Goal: Communication & Community: Ask a question

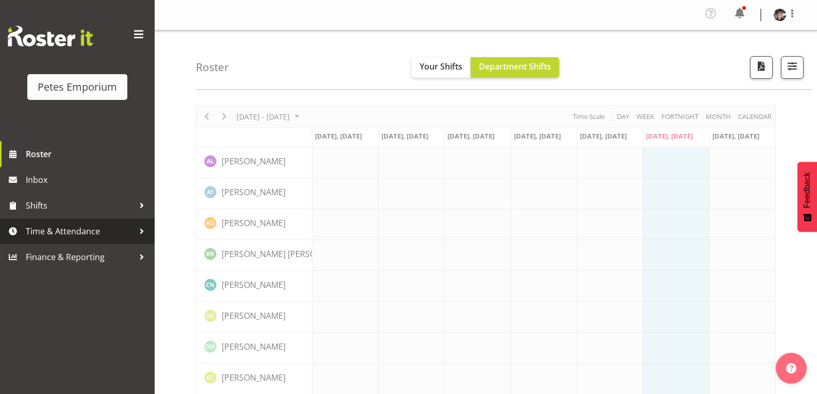
click at [71, 228] on span "Time & Attendance" at bounding box center [80, 231] width 108 height 15
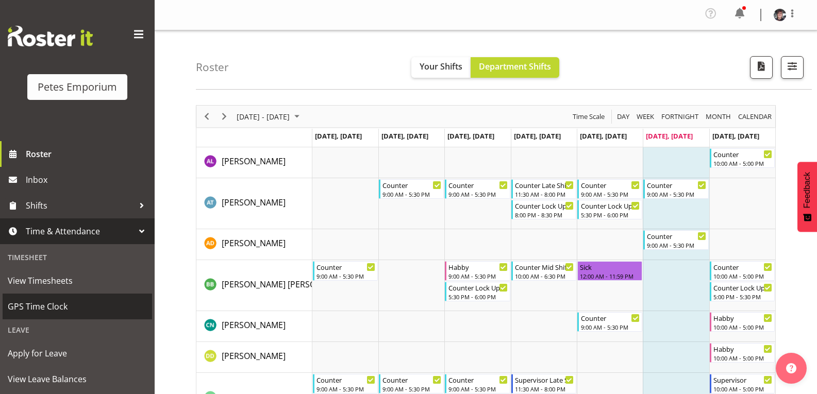
click at [64, 306] on span "GPS Time Clock" at bounding box center [77, 306] width 139 height 15
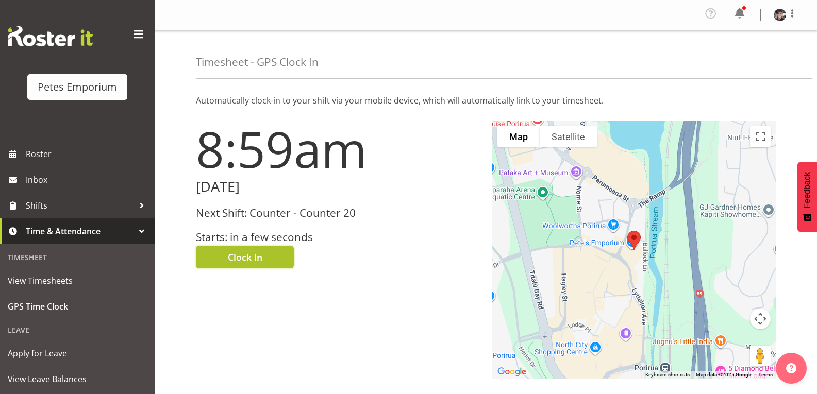
click at [254, 260] on span "Clock In" at bounding box center [245, 257] width 35 height 13
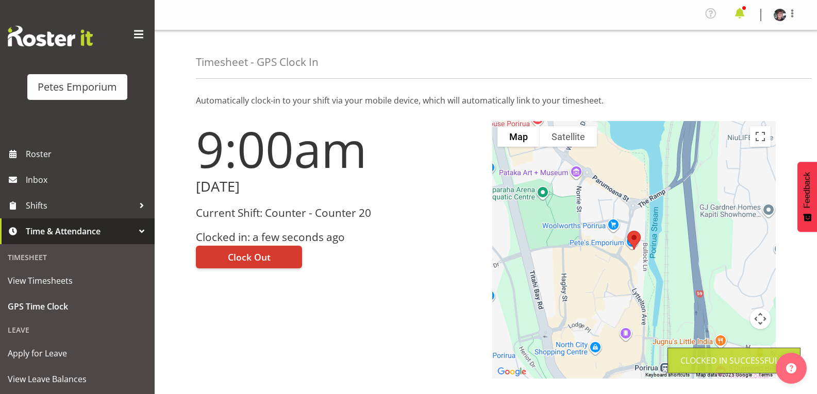
click at [740, 14] on span at bounding box center [740, 13] width 16 height 16
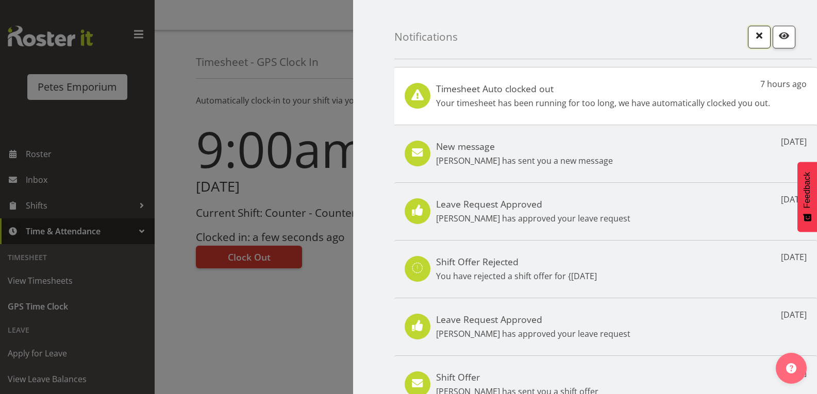
click at [753, 36] on span "button" at bounding box center [759, 35] width 13 height 13
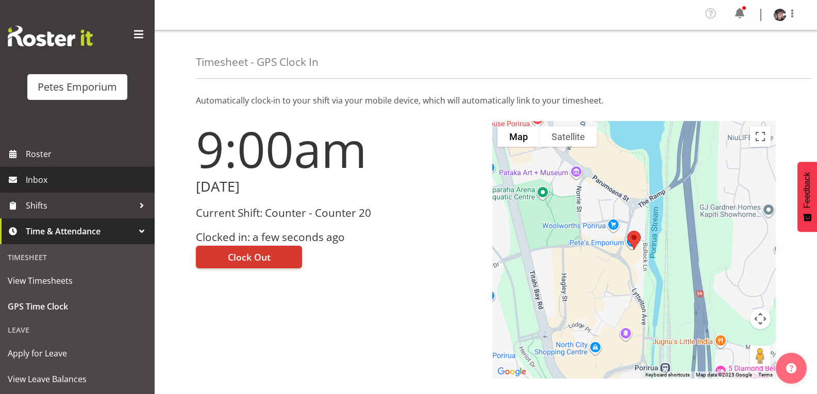
click at [53, 178] on span "Inbox" at bounding box center [88, 179] width 124 height 15
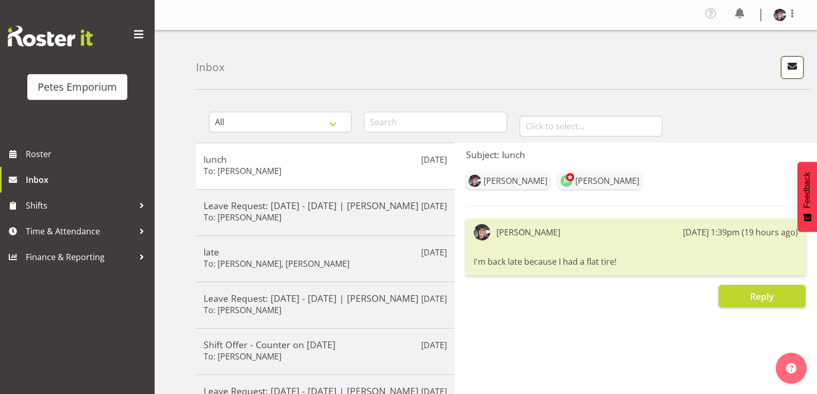
click at [790, 63] on span "button" at bounding box center [792, 65] width 13 height 13
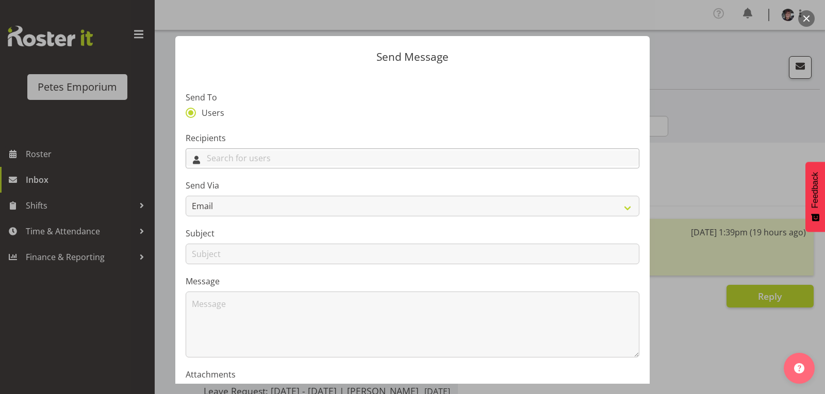
click at [271, 160] on input "text" at bounding box center [412, 159] width 453 height 16
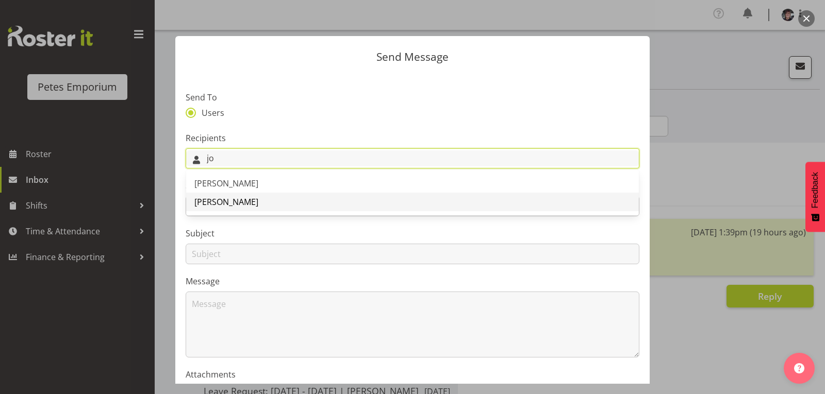
type input "jo"
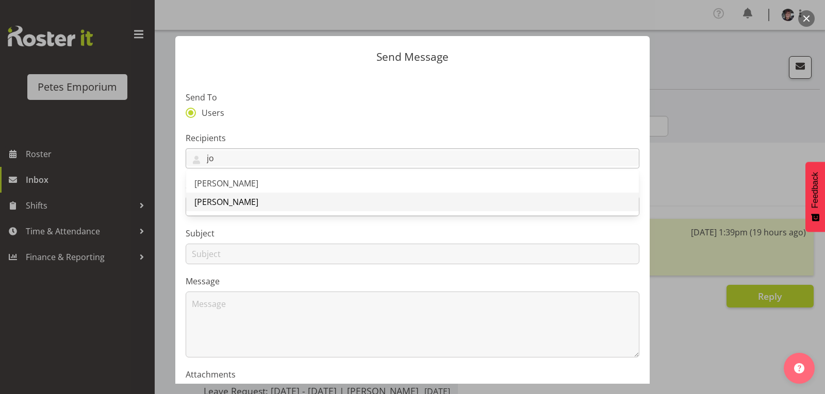
click at [250, 198] on link "[PERSON_NAME]" at bounding box center [412, 202] width 453 height 19
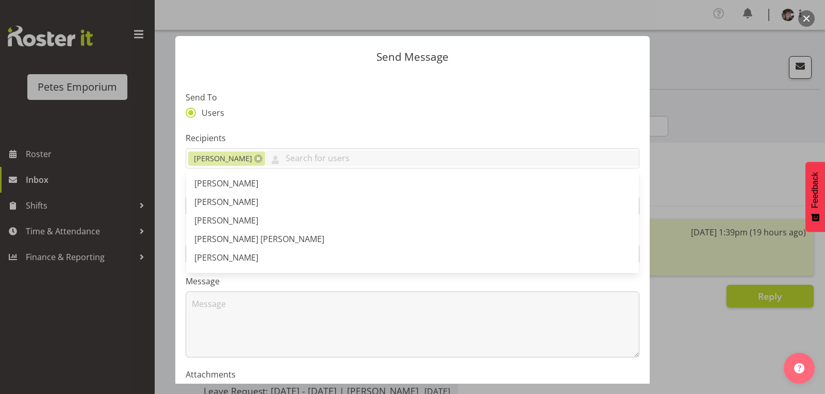
click at [385, 83] on section "Send To Users Recipients [PERSON_NAME] [PERSON_NAME] [PERSON_NAME] [PERSON_NAME…" at bounding box center [412, 266] width 474 height 386
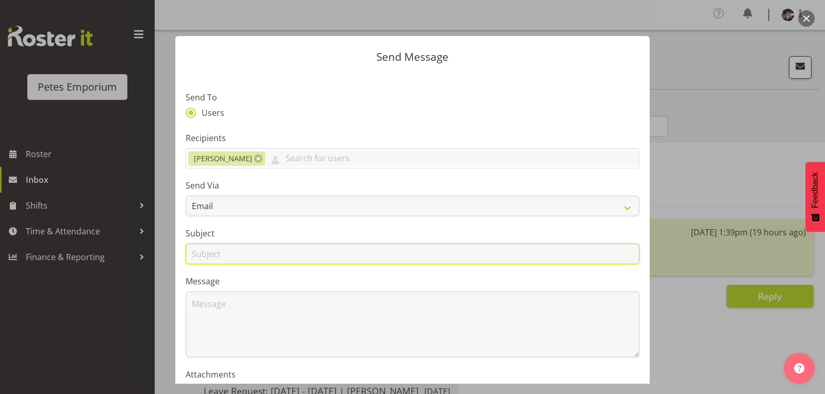
click at [257, 252] on input "text" at bounding box center [413, 254] width 454 height 21
type input "clocking out"
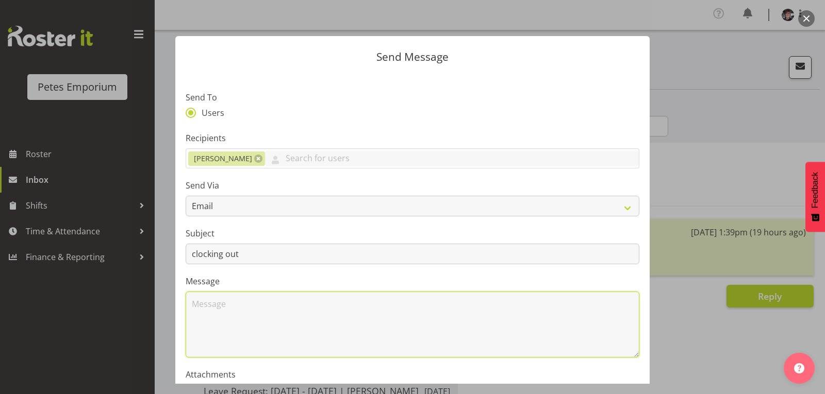
click at [212, 310] on textarea at bounding box center [413, 325] width 454 height 66
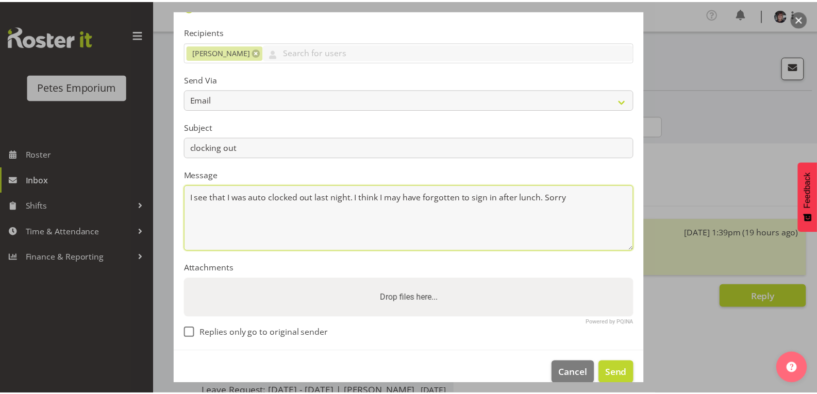
scroll to position [123, 0]
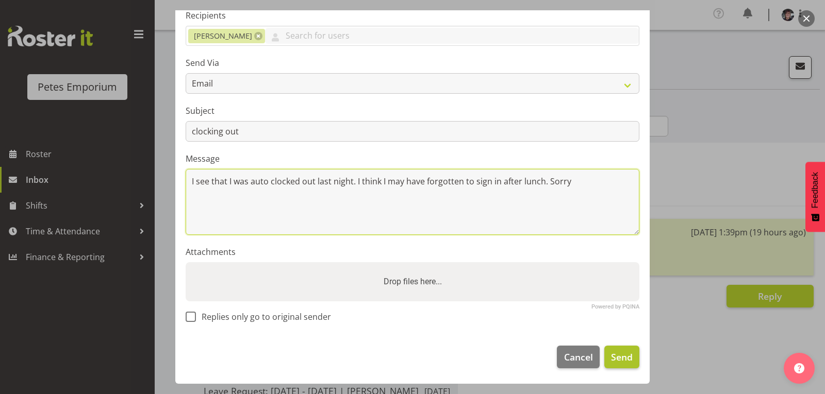
type textarea "I see that I was auto clocked out last night. I think I may have forgotten to s…"
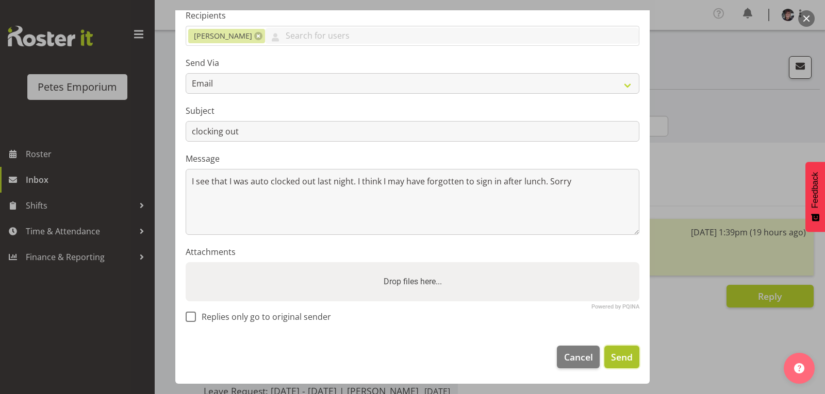
click at [616, 358] on span "Send" at bounding box center [622, 357] width 22 height 13
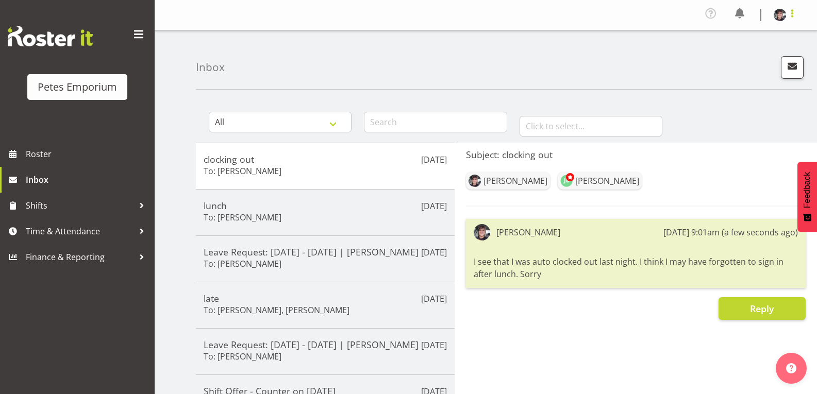
click at [792, 15] on span at bounding box center [792, 13] width 12 height 12
click at [727, 57] on link "Log Out" at bounding box center [749, 56] width 99 height 19
